Goal: Information Seeking & Learning: Check status

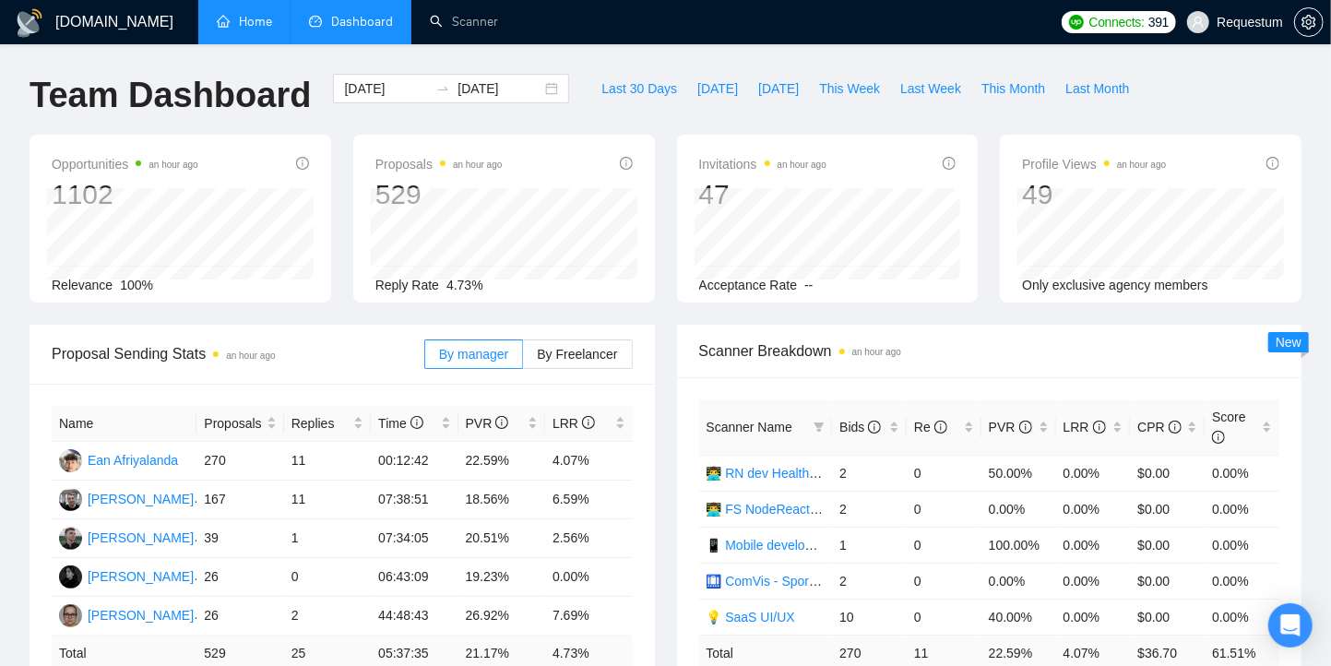
click at [261, 17] on link "Home" at bounding box center [244, 22] width 55 height 16
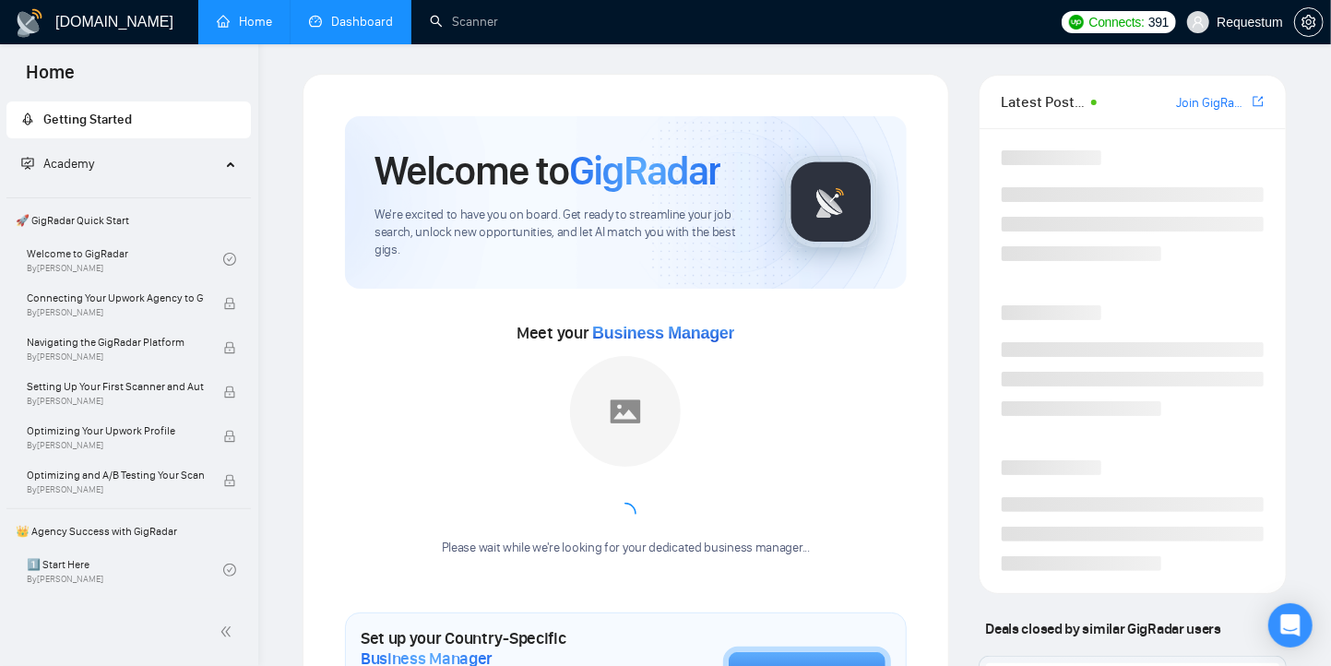
click at [341, 23] on link "Dashboard" at bounding box center [351, 22] width 84 height 16
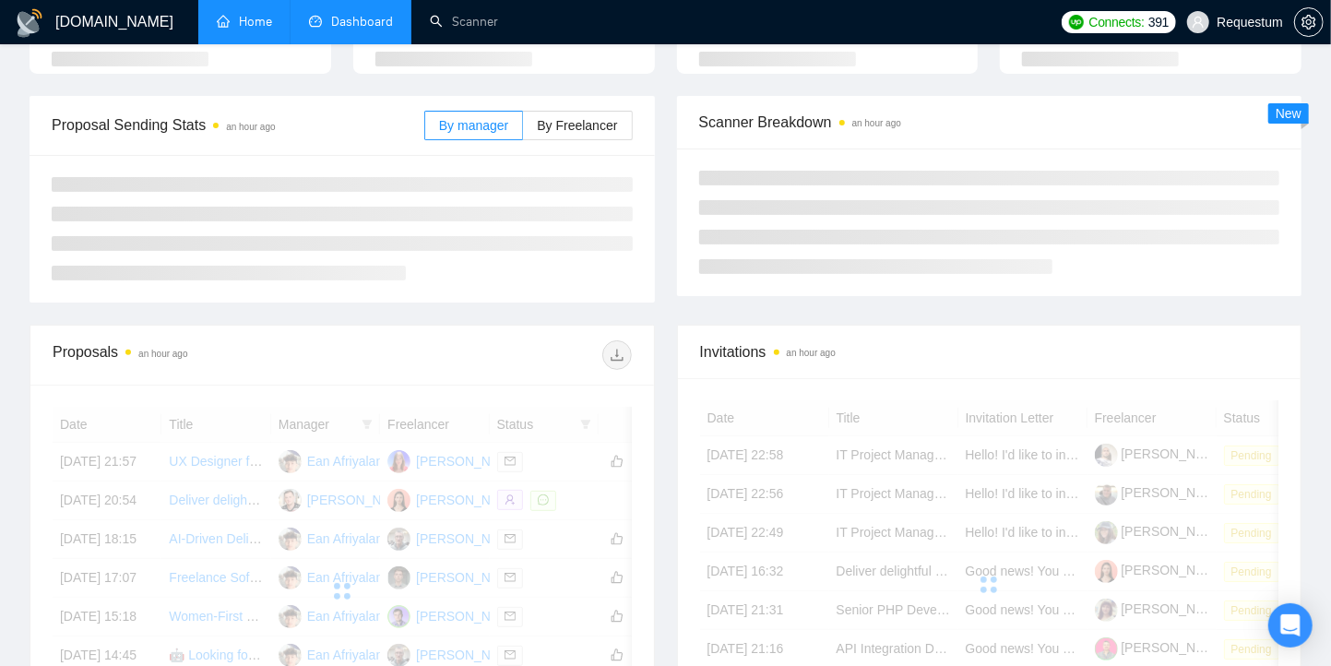
scroll to position [191, 0]
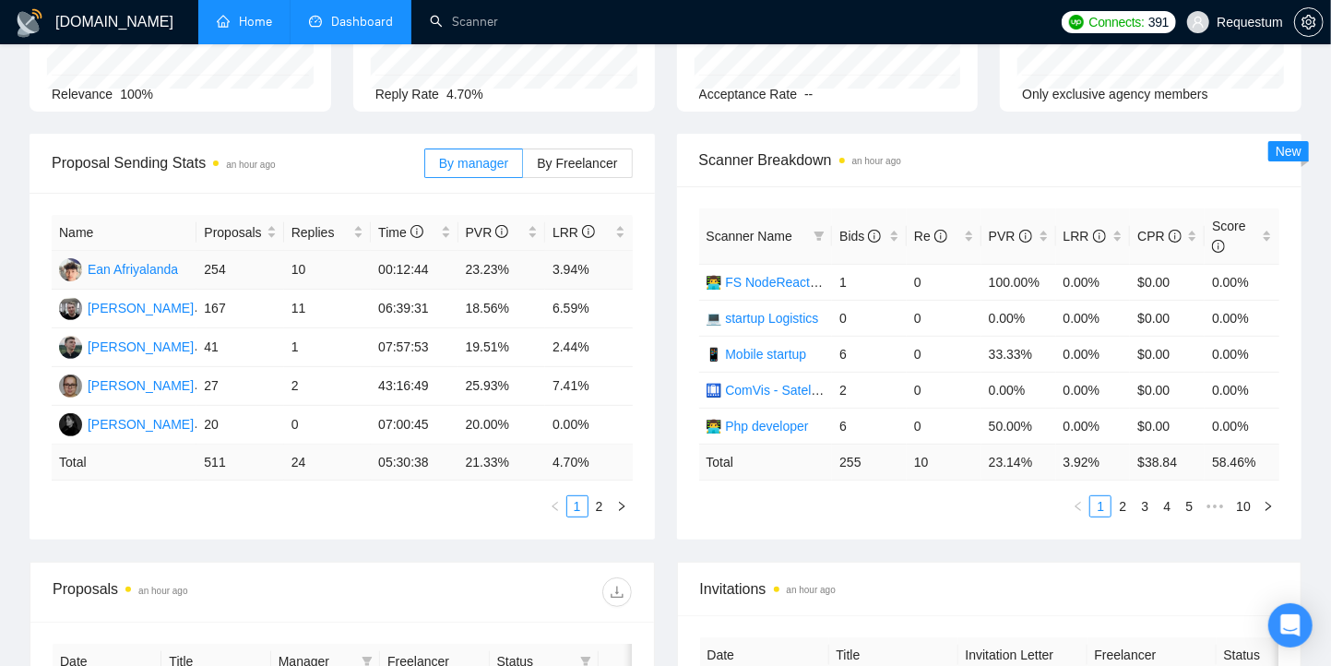
click at [567, 262] on td "3.94%" at bounding box center [588, 270] width 87 height 39
click at [567, 346] on td "2.44%" at bounding box center [588, 347] width 87 height 39
